Goal: Transaction & Acquisition: Download file/media

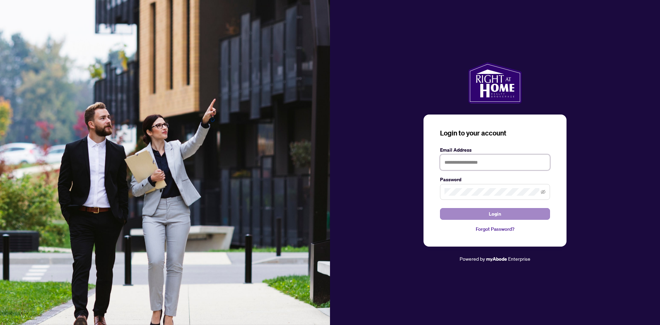
type input "**********"
click at [487, 212] on button "Login" at bounding box center [495, 214] width 110 height 12
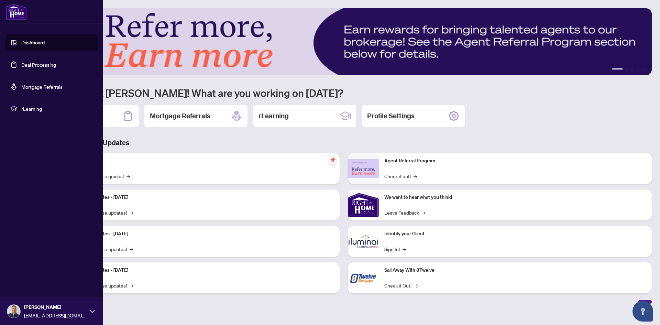
click at [29, 65] on link "Deal Processing" at bounding box center [38, 65] width 35 height 6
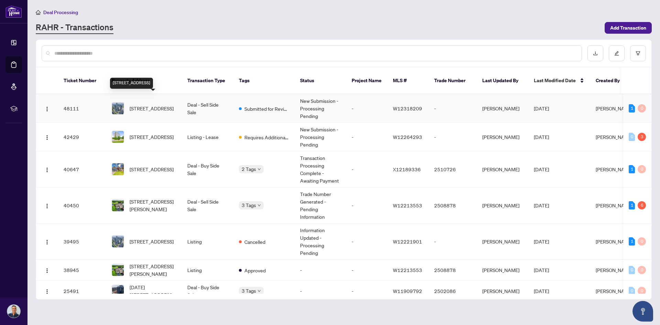
click at [163, 105] on span "[STREET_ADDRESS]" at bounding box center [152, 109] width 44 height 8
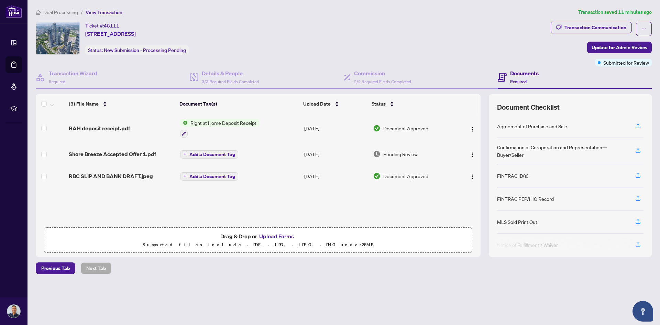
click at [240, 125] on span "Right at Home Deposit Receipt" at bounding box center [224, 123] width 72 height 8
click at [220, 158] on span "Right at Home Deposit Receipt" at bounding box center [223, 157] width 72 height 8
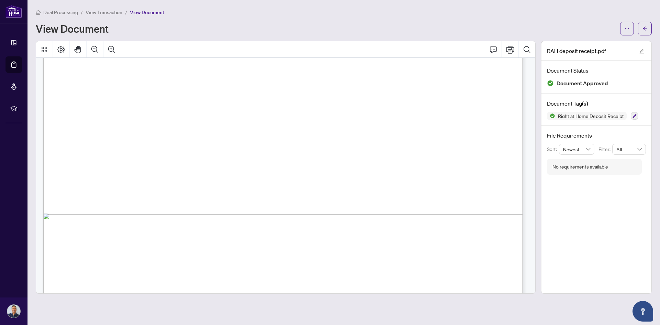
scroll to position [400, 0]
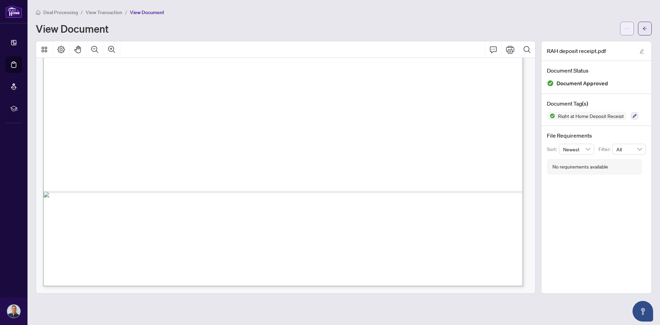
click at [623, 29] on button "button" at bounding box center [627, 29] width 14 height 14
click at [595, 42] on span "Download" at bounding box center [602, 44] width 52 height 8
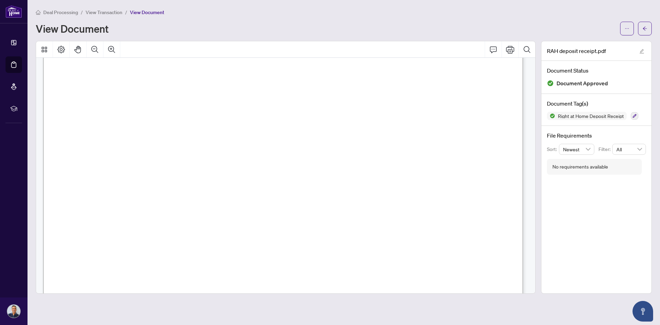
scroll to position [0, 0]
